Goal: Transaction & Acquisition: Purchase product/service

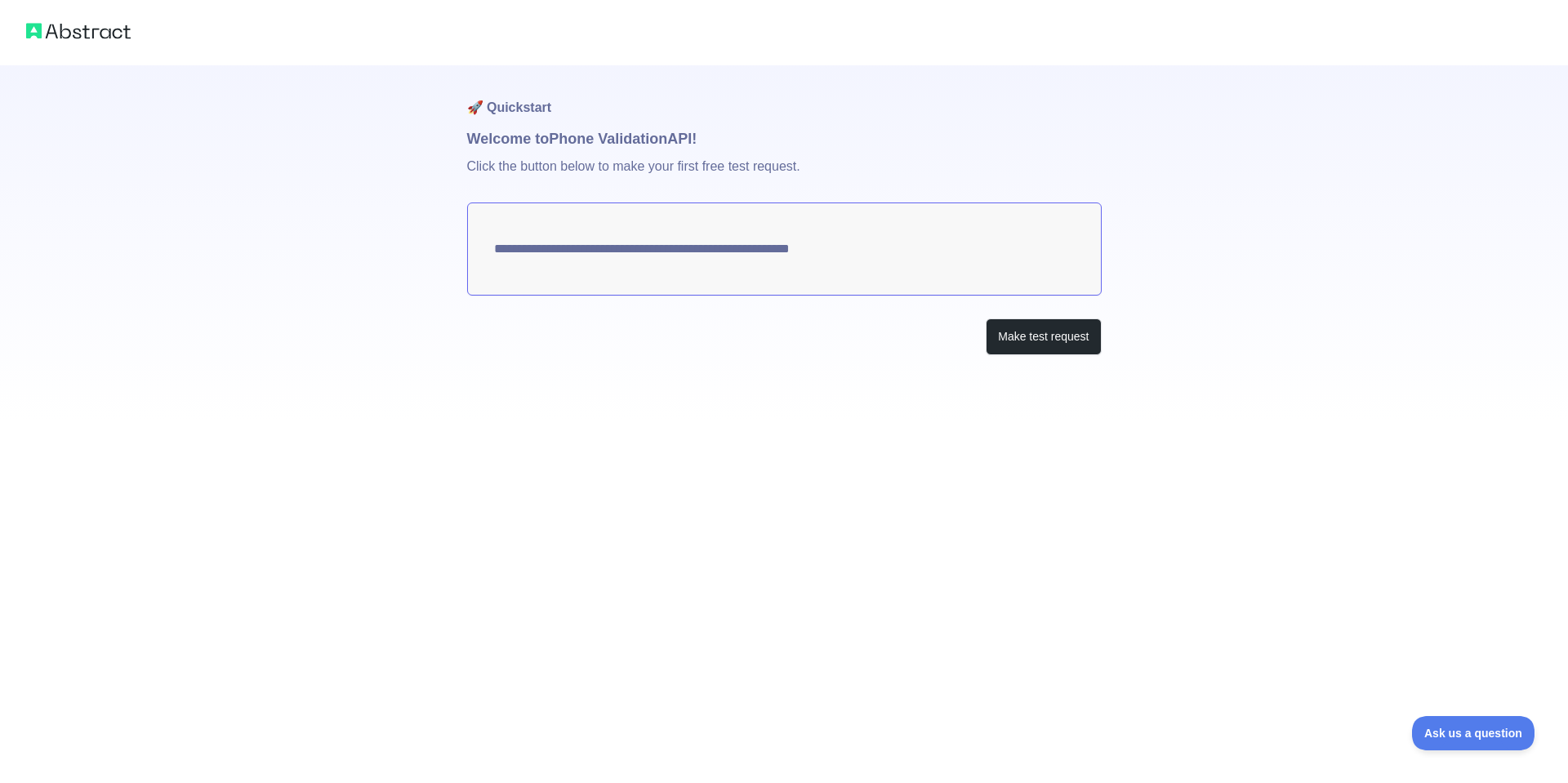
drag, startPoint x: 900, startPoint y: 254, endPoint x: 871, endPoint y: 331, distance: 82.3
click at [488, 253] on textarea "**********" at bounding box center [784, 248] width 634 height 93
click at [1039, 328] on button "Make test request" at bounding box center [1043, 337] width 115 height 37
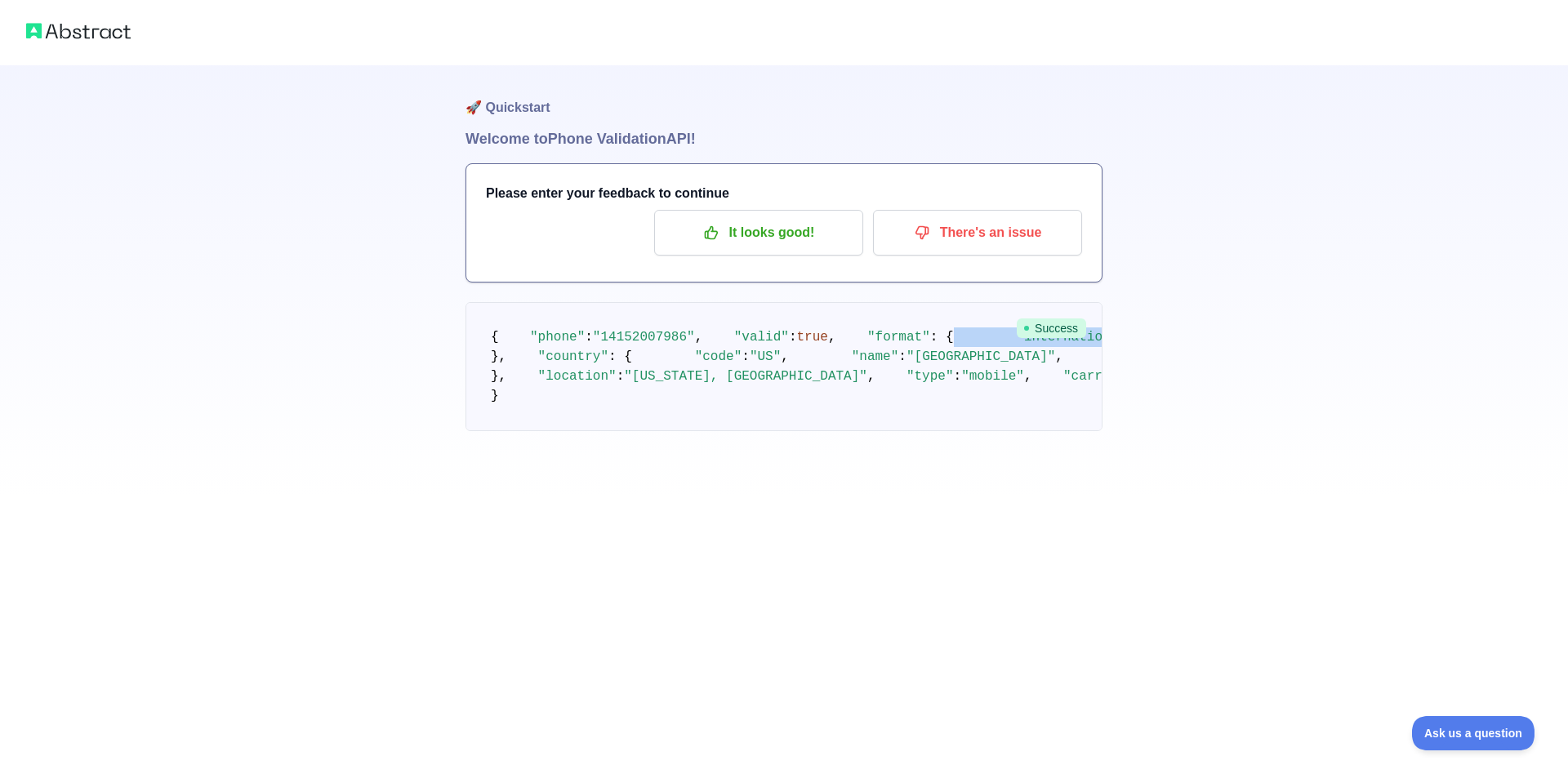
drag, startPoint x: 882, startPoint y: 415, endPoint x: 633, endPoint y: 403, distance: 249.3
click at [633, 403] on pre "{ "phone" : "[PHONE_NUMBER]" , "valid" : true , "format" : { "international" : …" at bounding box center [784, 367] width 637 height 129
click at [741, 429] on pre "{ "phone" : "[PHONE_NUMBER]" , "valid" : true , "format" : { "international" : …" at bounding box center [784, 367] width 637 height 129
drag, startPoint x: 578, startPoint y: 623, endPoint x: 536, endPoint y: 555, distance: 79.9
click at [536, 431] on pre "{ "phone" : "[PHONE_NUMBER]" , "valid" : true , "format" : { "international" : …" at bounding box center [784, 367] width 637 height 129
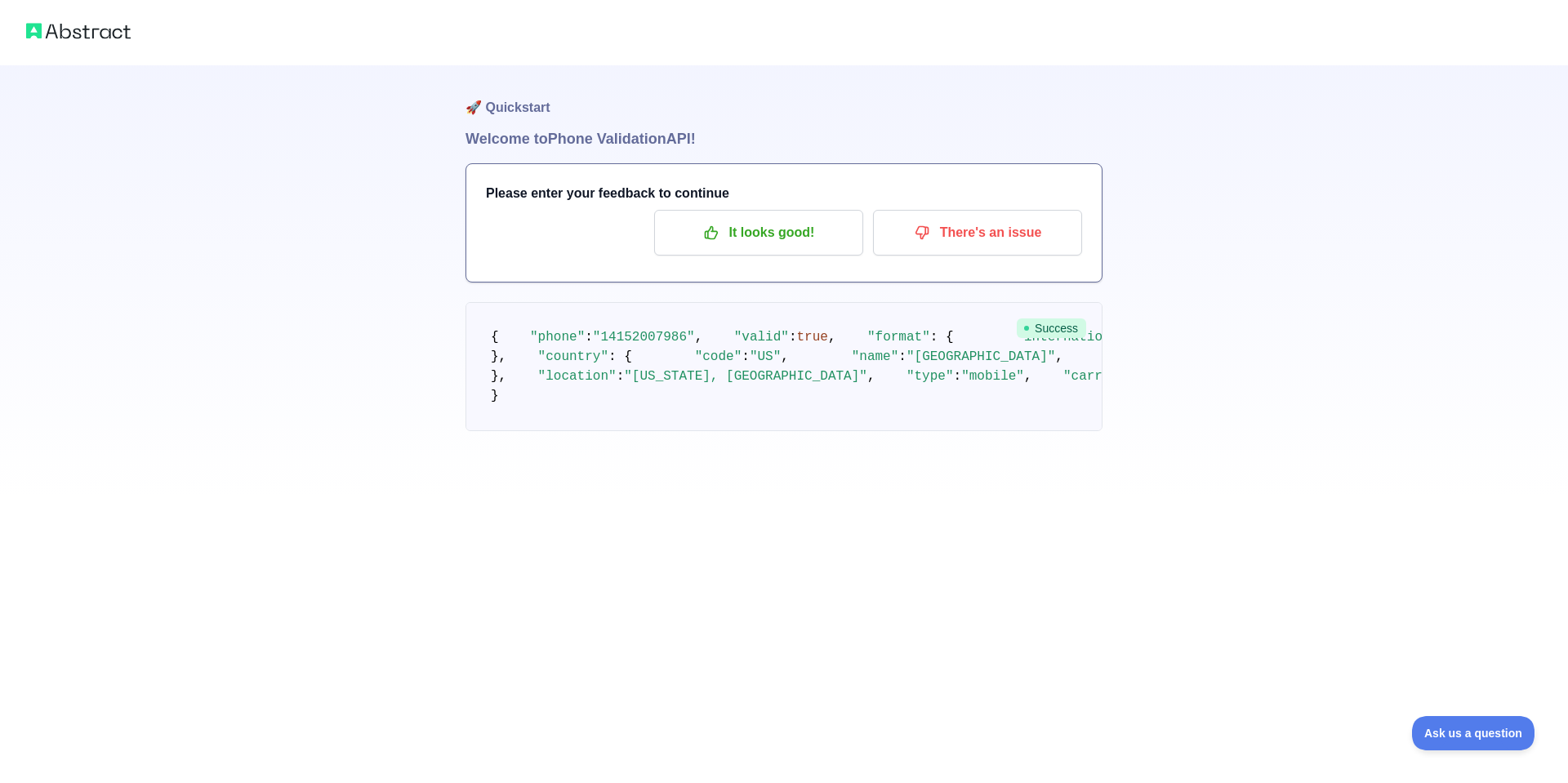
click at [906, 384] on span ""type"" at bounding box center [930, 376] width 48 height 15
click at [961, 384] on span ""mobile"" at bounding box center [992, 376] width 63 height 15
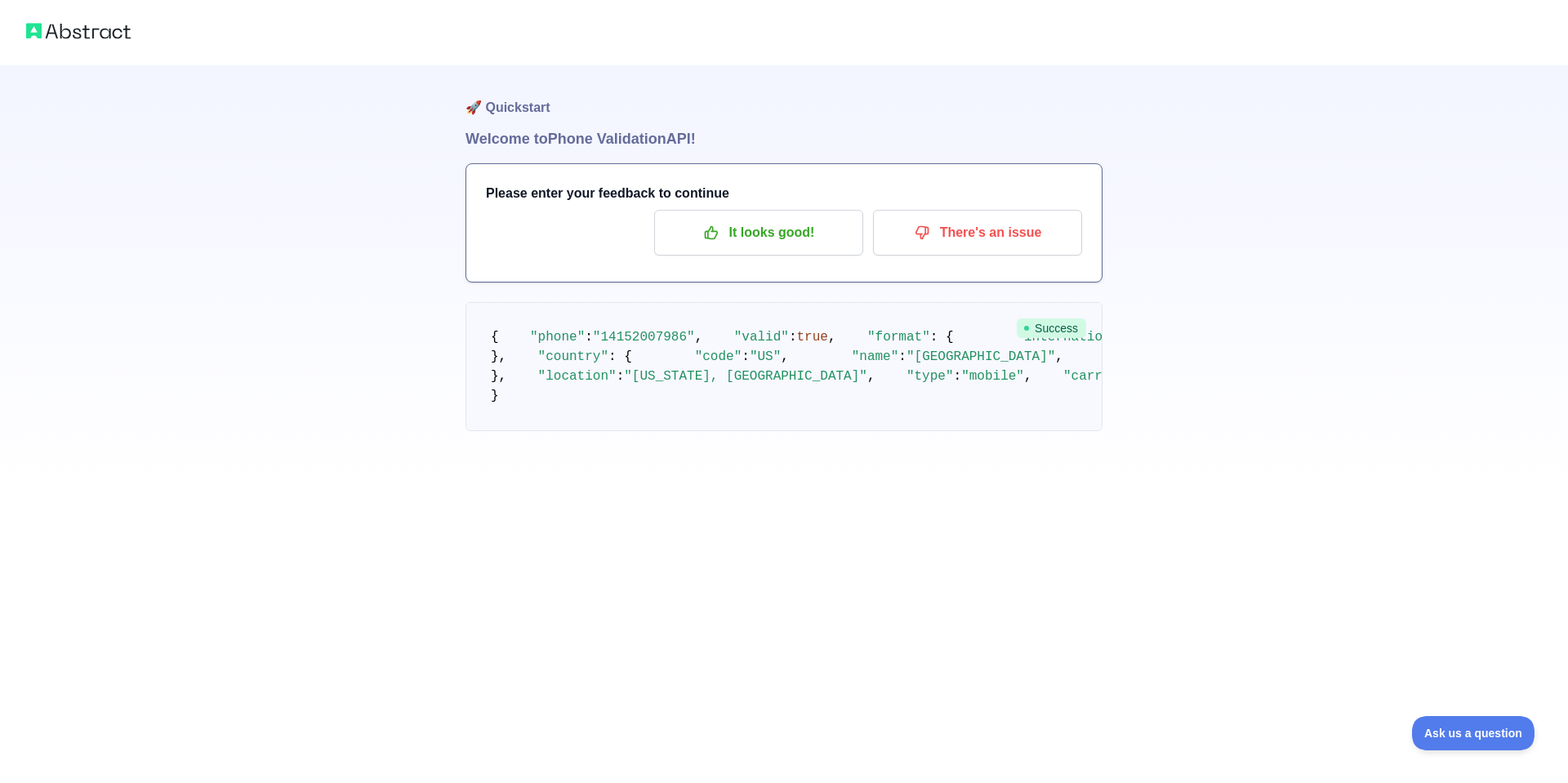
click at [624, 384] on span ""[US_STATE], [GEOGRAPHIC_DATA]"" at bounding box center [745, 376] width 243 height 15
click at [1141, 384] on span ""T-mobile USA Inc."" at bounding box center [1216, 376] width 148 height 15
click at [673, 431] on pre "{ "phone" : "[PHONE_NUMBER]" , "valid" : true , "format" : { "international" : …" at bounding box center [784, 367] width 637 height 129
click at [1141, 384] on span ""T-mobile USA Inc."" at bounding box center [1216, 376] width 148 height 15
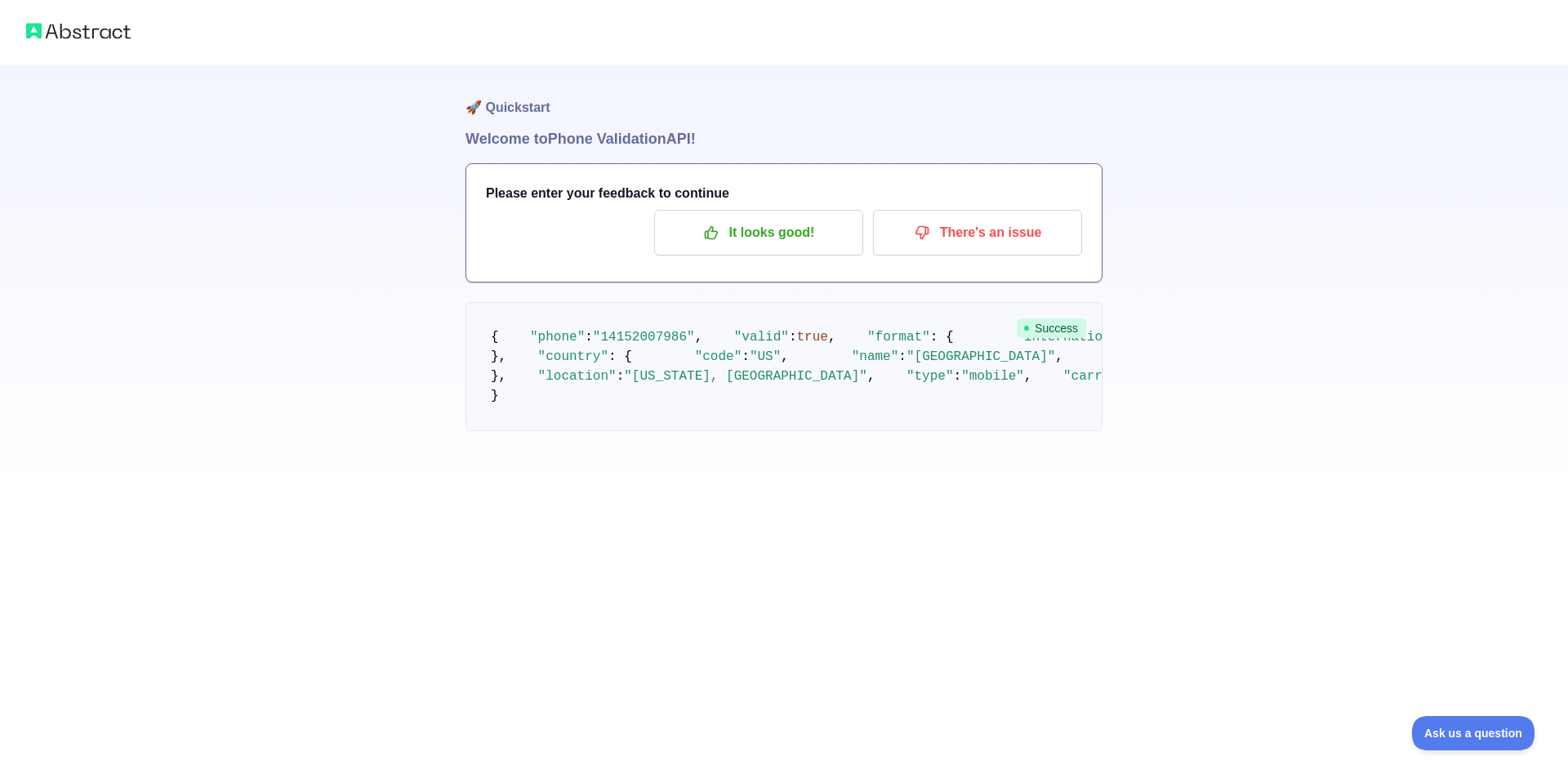
click at [679, 431] on pre "{ "phone" : "[PHONE_NUMBER]" , "valid" : true , "format" : { "international" : …" at bounding box center [784, 367] width 637 height 129
click at [811, 237] on p "It looks good!" at bounding box center [758, 232] width 185 height 27
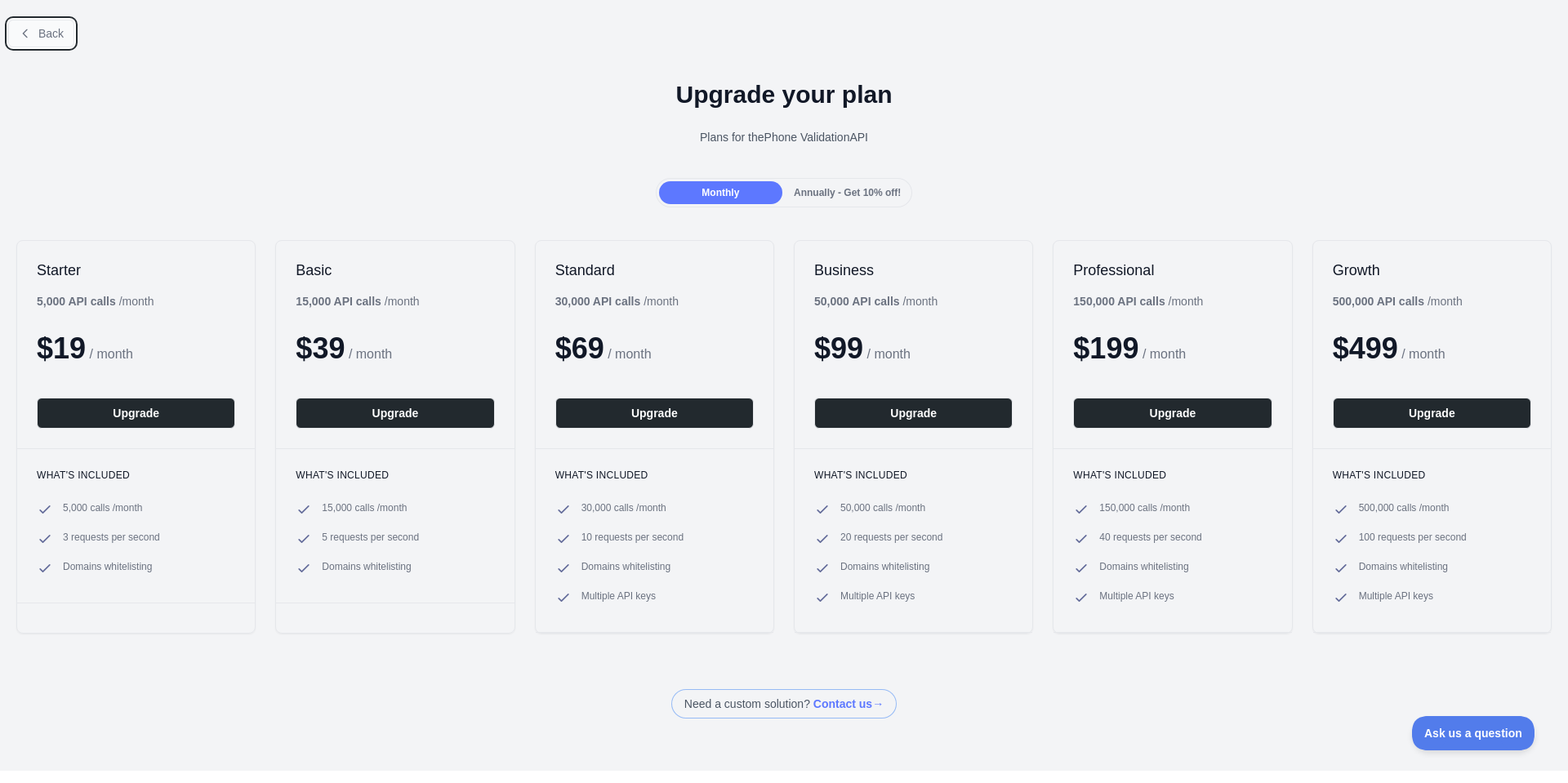
click at [25, 30] on icon at bounding box center [25, 34] width 13 height 13
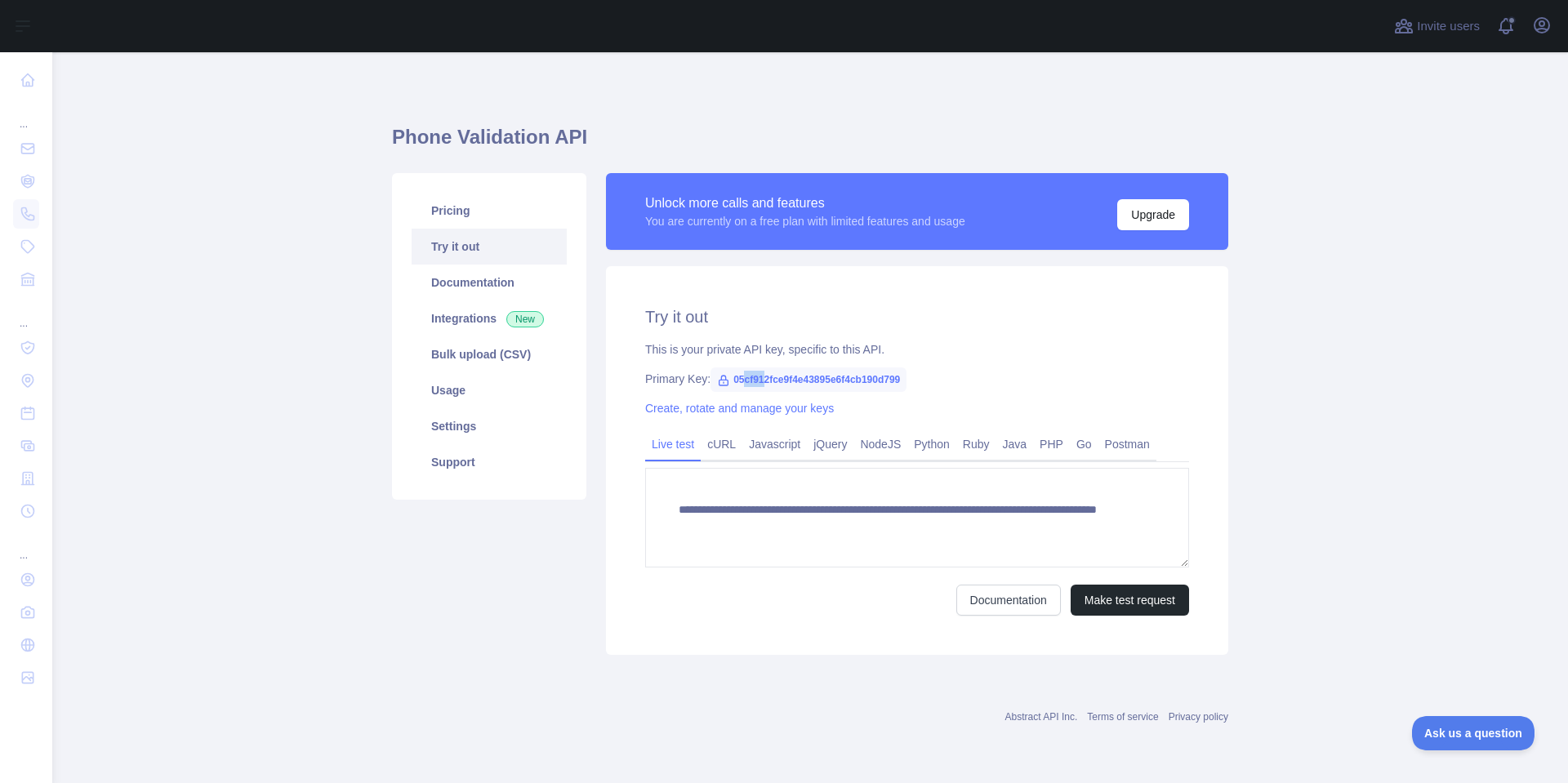
click at [761, 382] on span "05cf912fce9f4e43895e6f4cb190d799" at bounding box center [808, 380] width 196 height 25
click at [793, 384] on span "05cf912fce9f4e43895e6f4cb190d799" at bounding box center [808, 380] width 196 height 25
click at [818, 384] on span "05cf912fce9f4e43895e6f4cb190d799" at bounding box center [808, 380] width 196 height 25
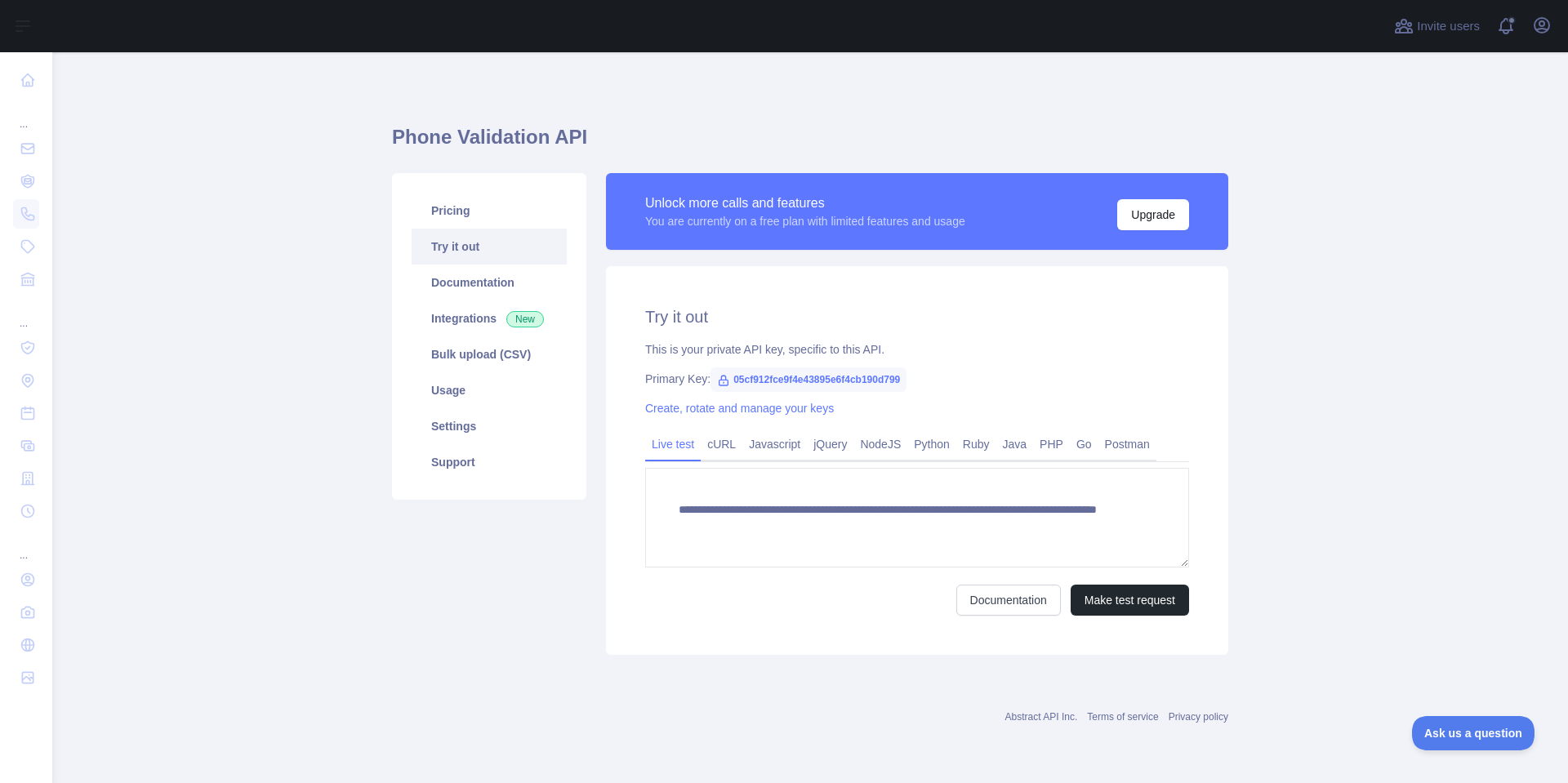
click at [818, 380] on span "05cf912fce9f4e43895e6f4cb190d799" at bounding box center [808, 380] width 196 height 25
click at [813, 384] on span "05cf912fce9f4e43895e6f4cb190d799" at bounding box center [808, 380] width 196 height 25
